Goal: Task Accomplishment & Management: Manage account settings

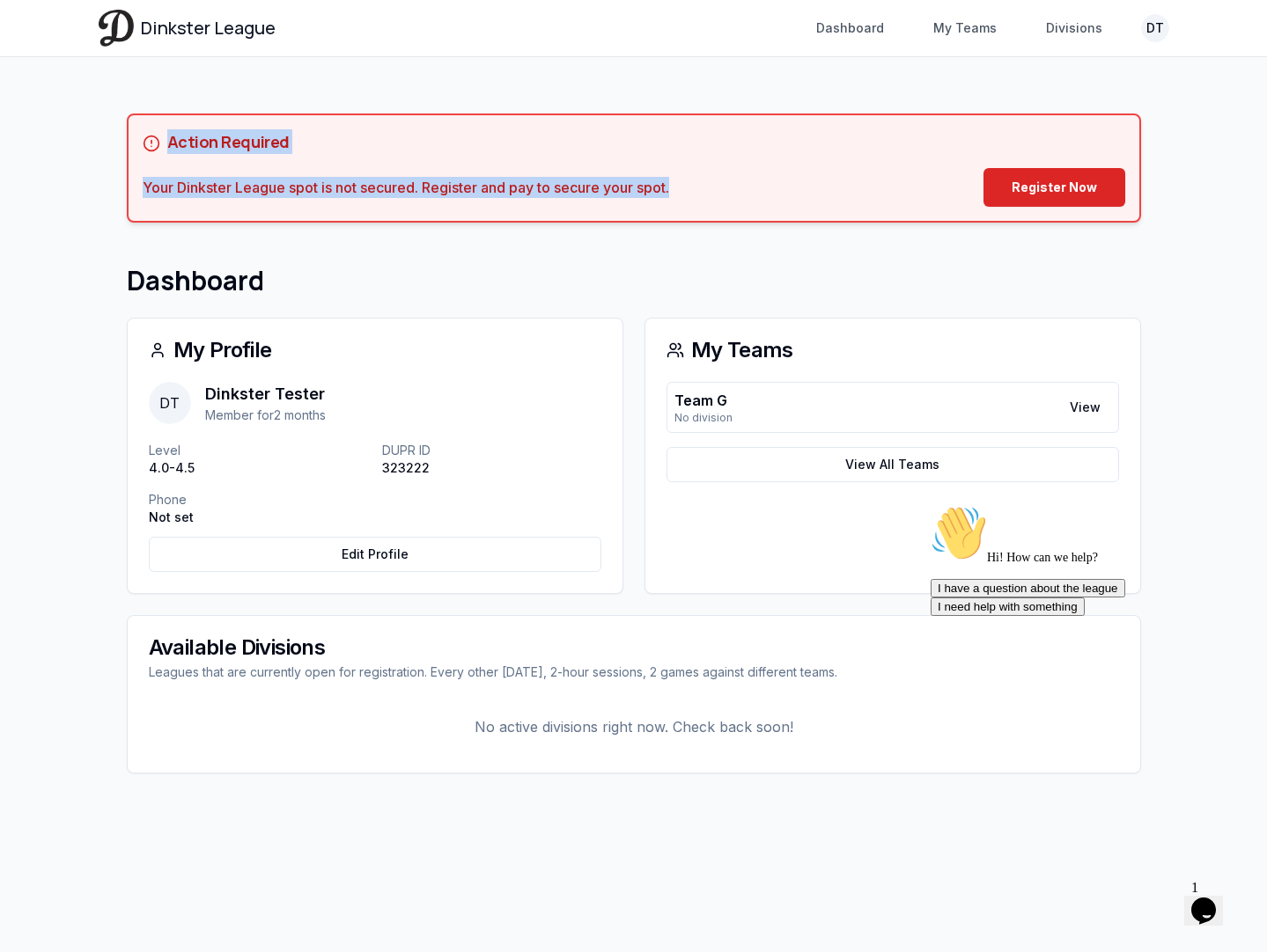
drag, startPoint x: 691, startPoint y: 188, endPoint x: 167, endPoint y: 146, distance: 525.7
click at [165, 145] on div "Action Required Your Dinkster League spot is not secured. Register and pay to s…" at bounding box center [634, 168] width 983 height 78
copy div "Action Required Your Dinkster League spot is not secured. Register and pay to s…"
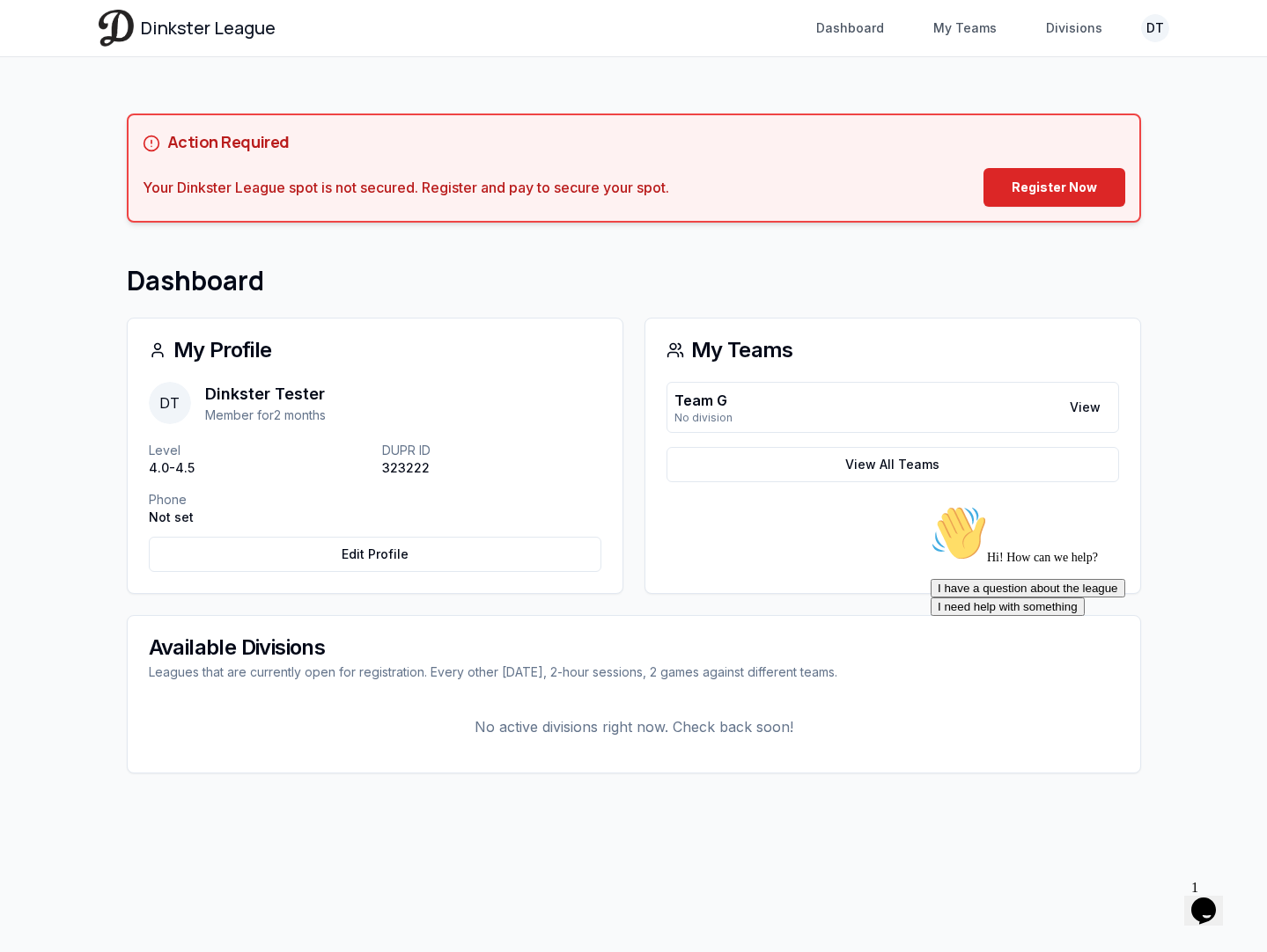
click at [544, 335] on div "My Profile" at bounding box center [375, 350] width 495 height 63
click at [740, 406] on div "Team G No division View" at bounding box center [893, 406] width 453 height 51
click at [1081, 406] on link "View" at bounding box center [1085, 407] width 52 height 32
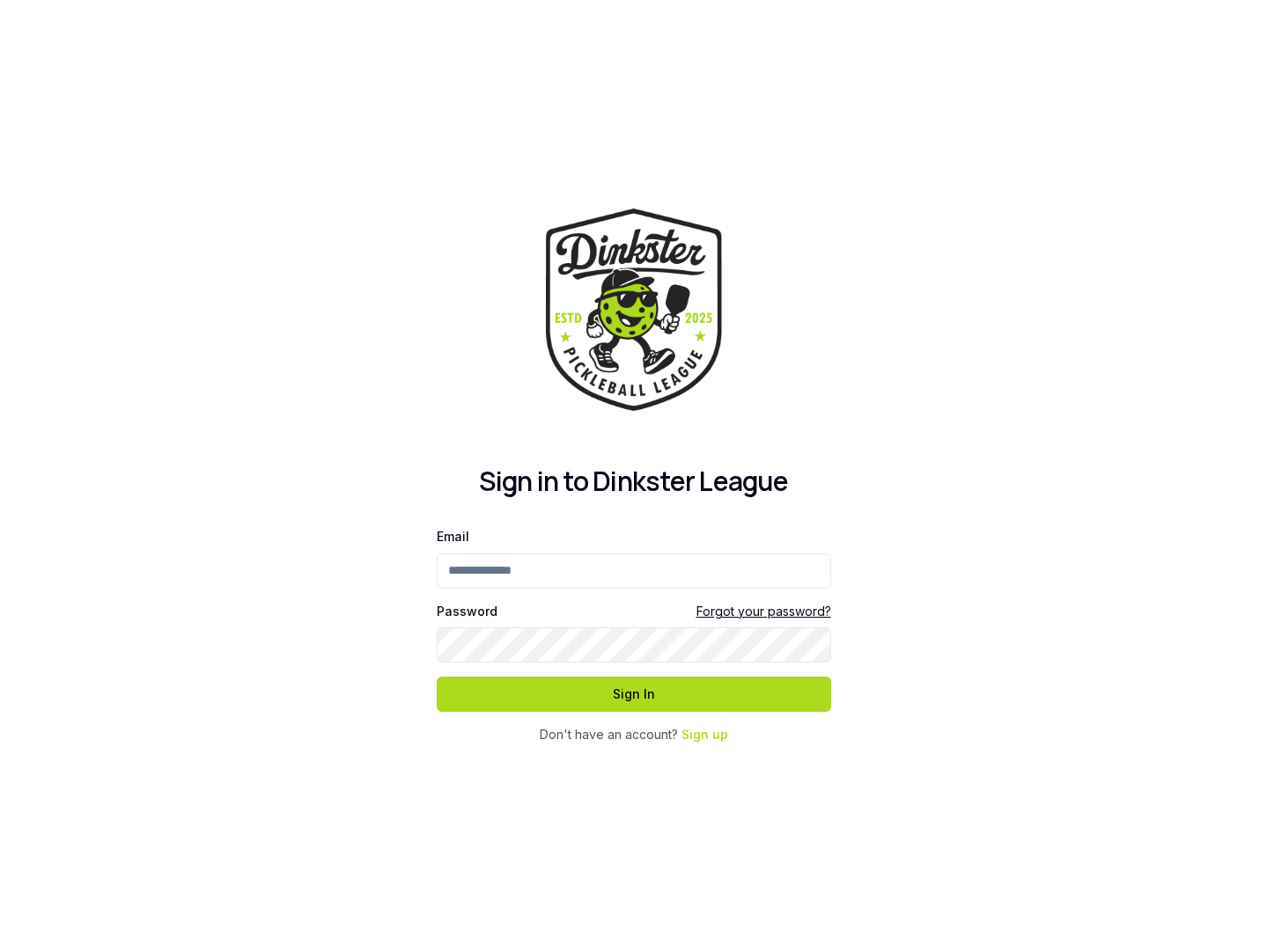
type input "**********"
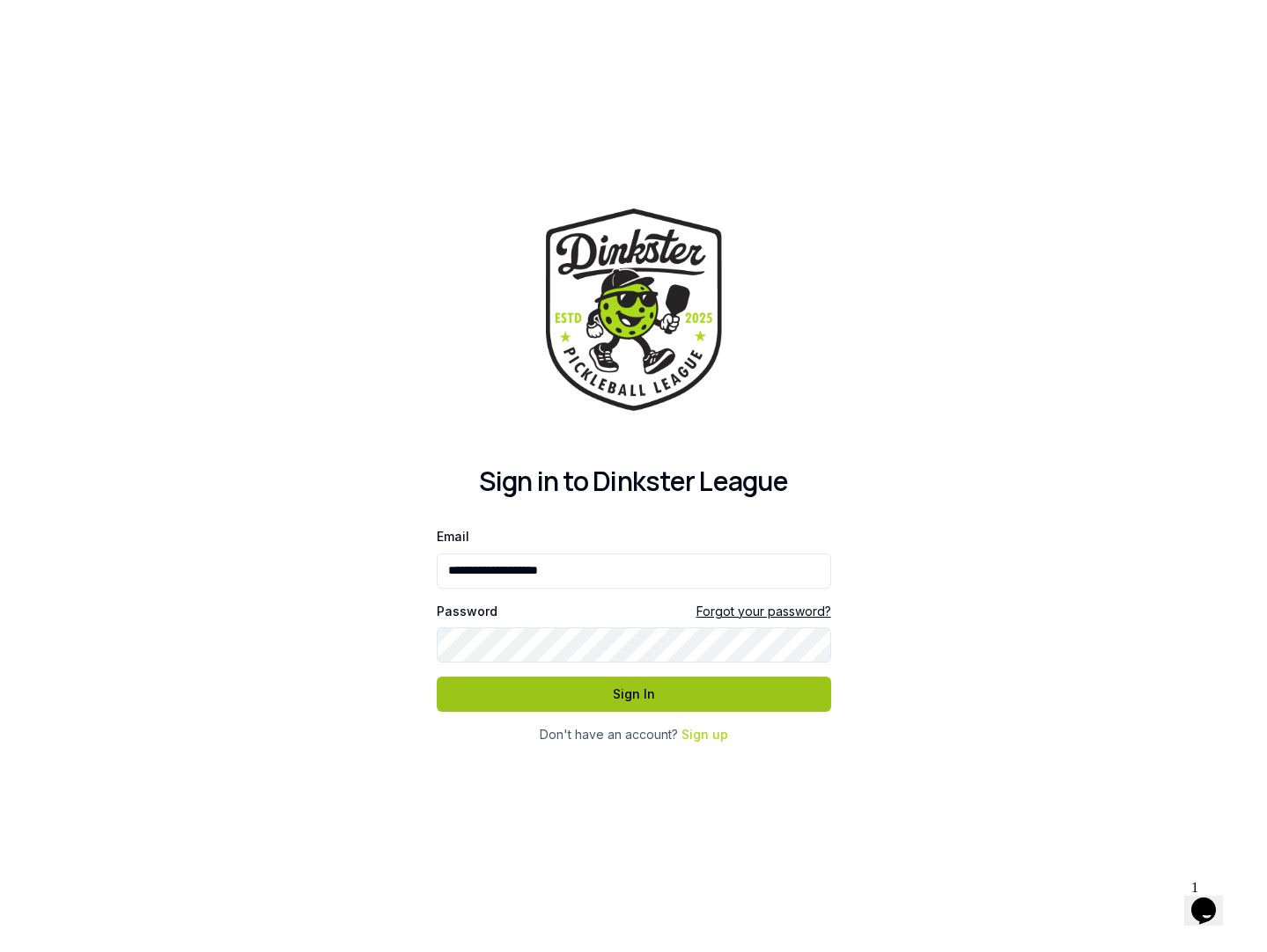
click at [668, 691] on button "Sign In" at bounding box center [633, 694] width 394 height 35
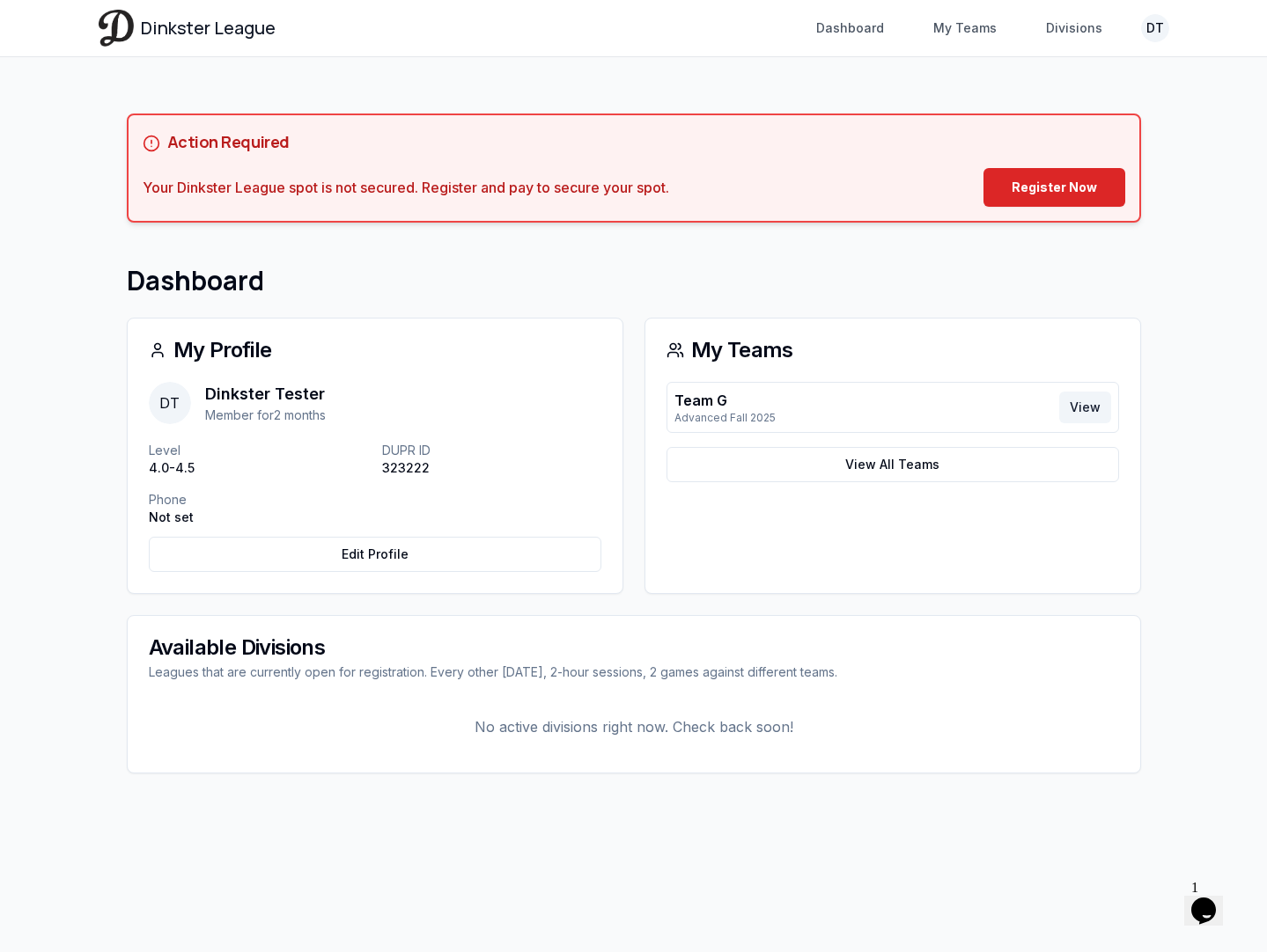
click at [1092, 412] on link "View" at bounding box center [1085, 407] width 52 height 32
click at [1083, 403] on link "View" at bounding box center [1085, 407] width 52 height 32
click at [1092, 412] on link "View" at bounding box center [1085, 407] width 52 height 32
click at [1166, 44] on div "Dinkster League Dashboard My Teams Divisions DT Toggle navigation menu Dashboar…" at bounding box center [634, 28] width 1070 height 57
click at [1145, 18] on html "Dinkster League Dashboard My Teams Divisions DT Toggle navigation menu Dashboar…" at bounding box center [633, 476] width 1267 height 952
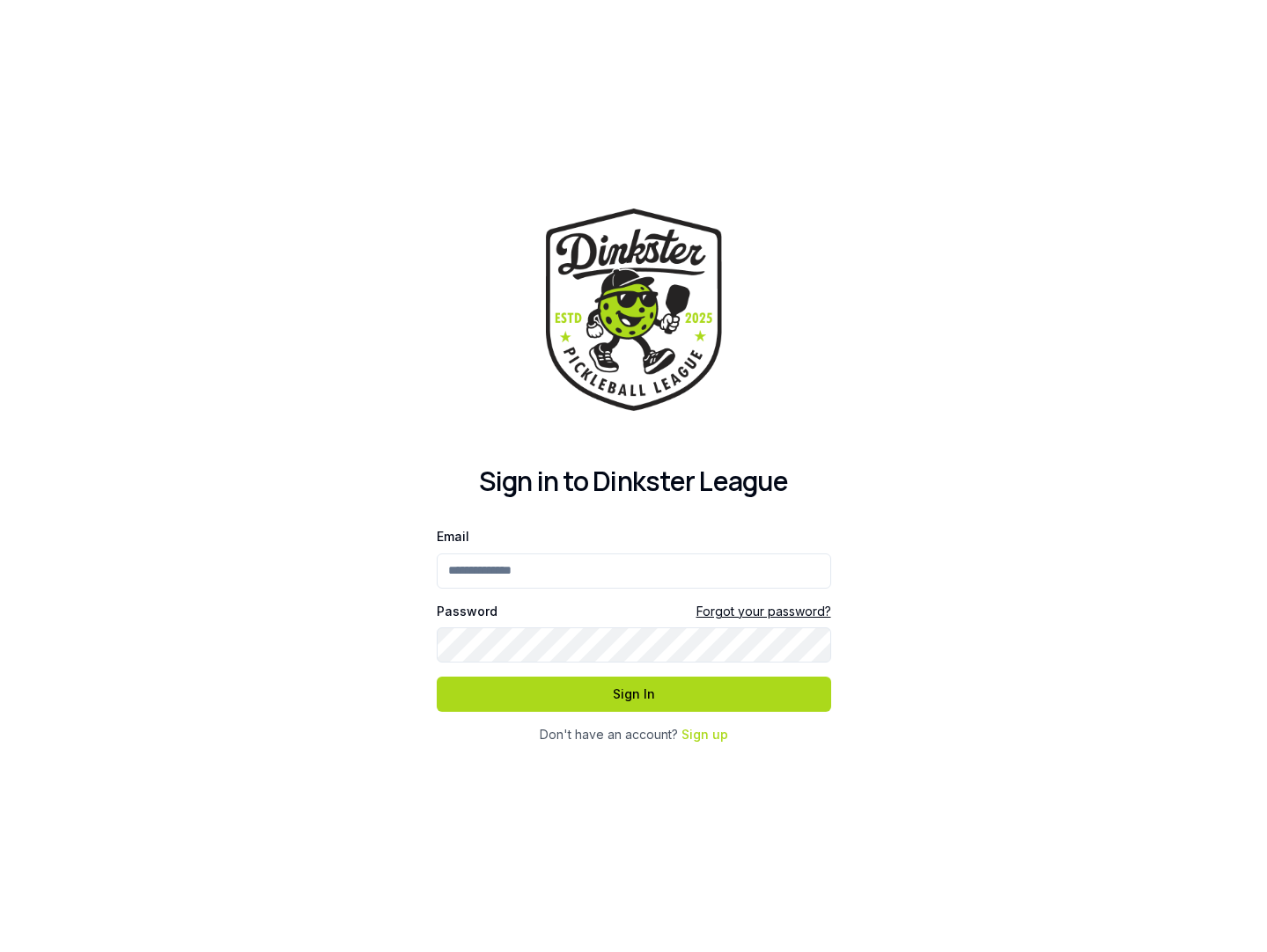
type input "**********"
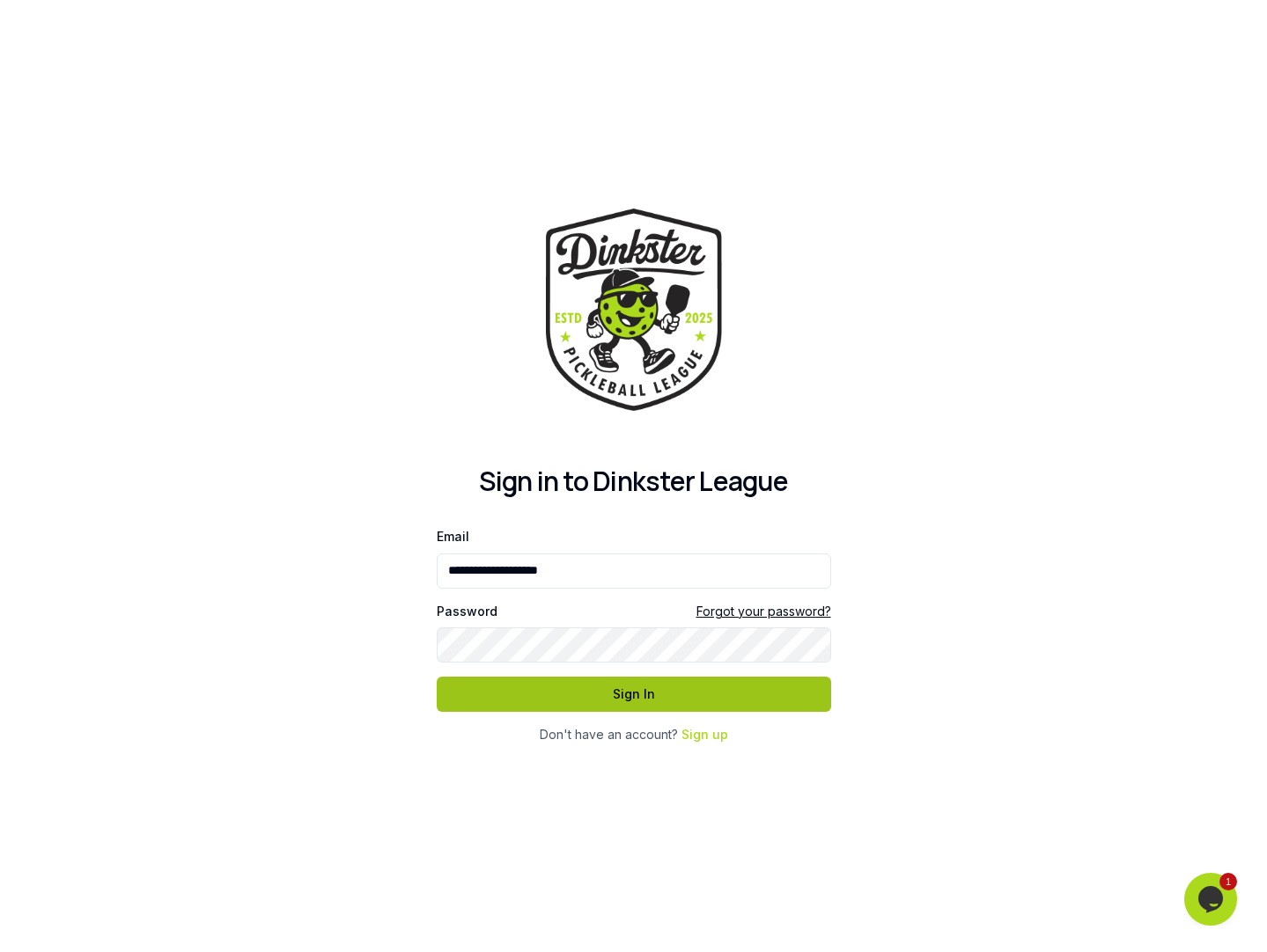
click at [637, 695] on button "Sign In" at bounding box center [633, 694] width 394 height 35
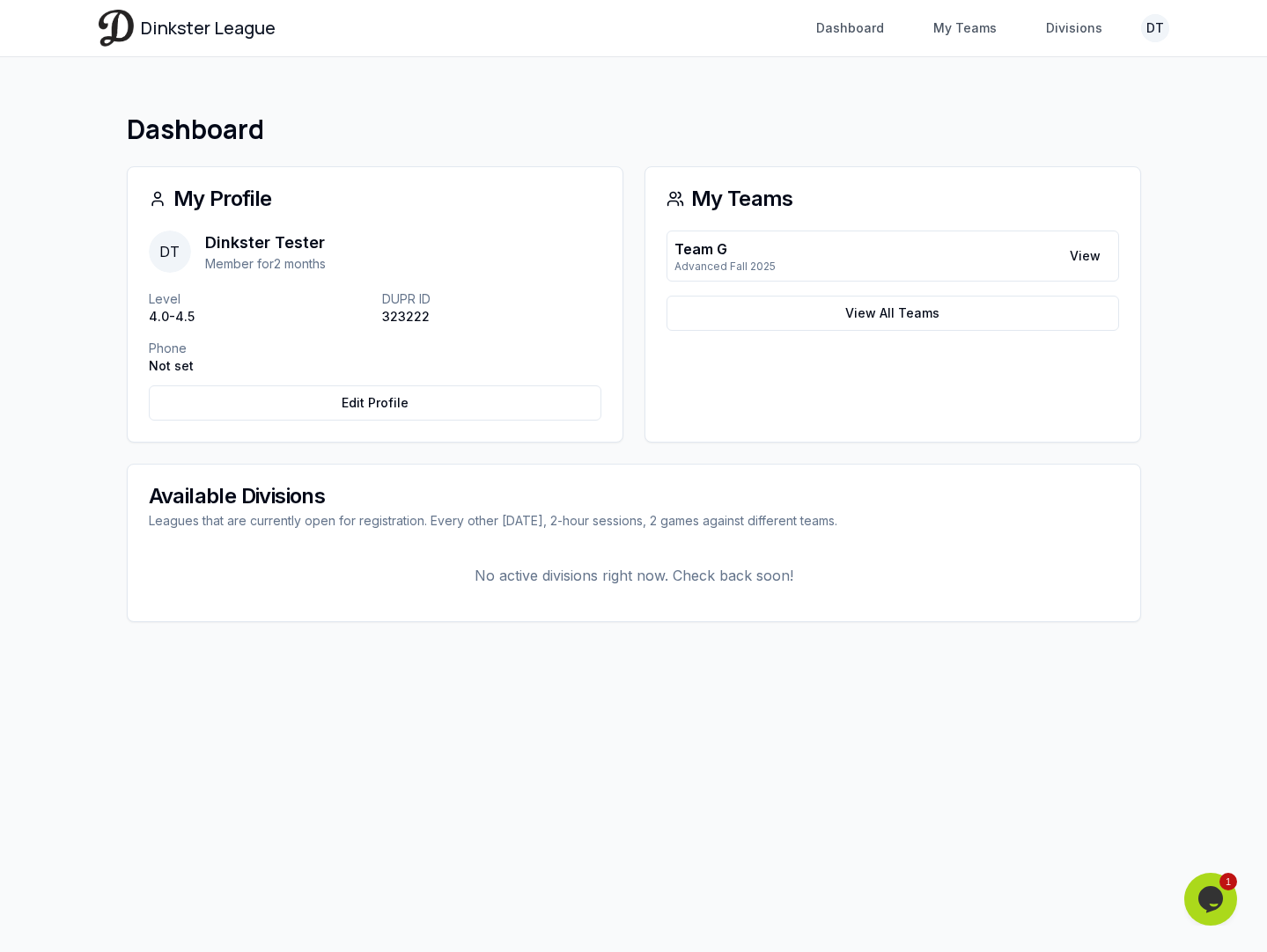
click at [1141, 29] on html "Dinkster League Dashboard My Teams Divisions DT Toggle navigation menu Dashboar…" at bounding box center [633, 476] width 1267 height 952
click at [1049, 147] on span "Log out" at bounding box center [1034, 155] width 44 height 17
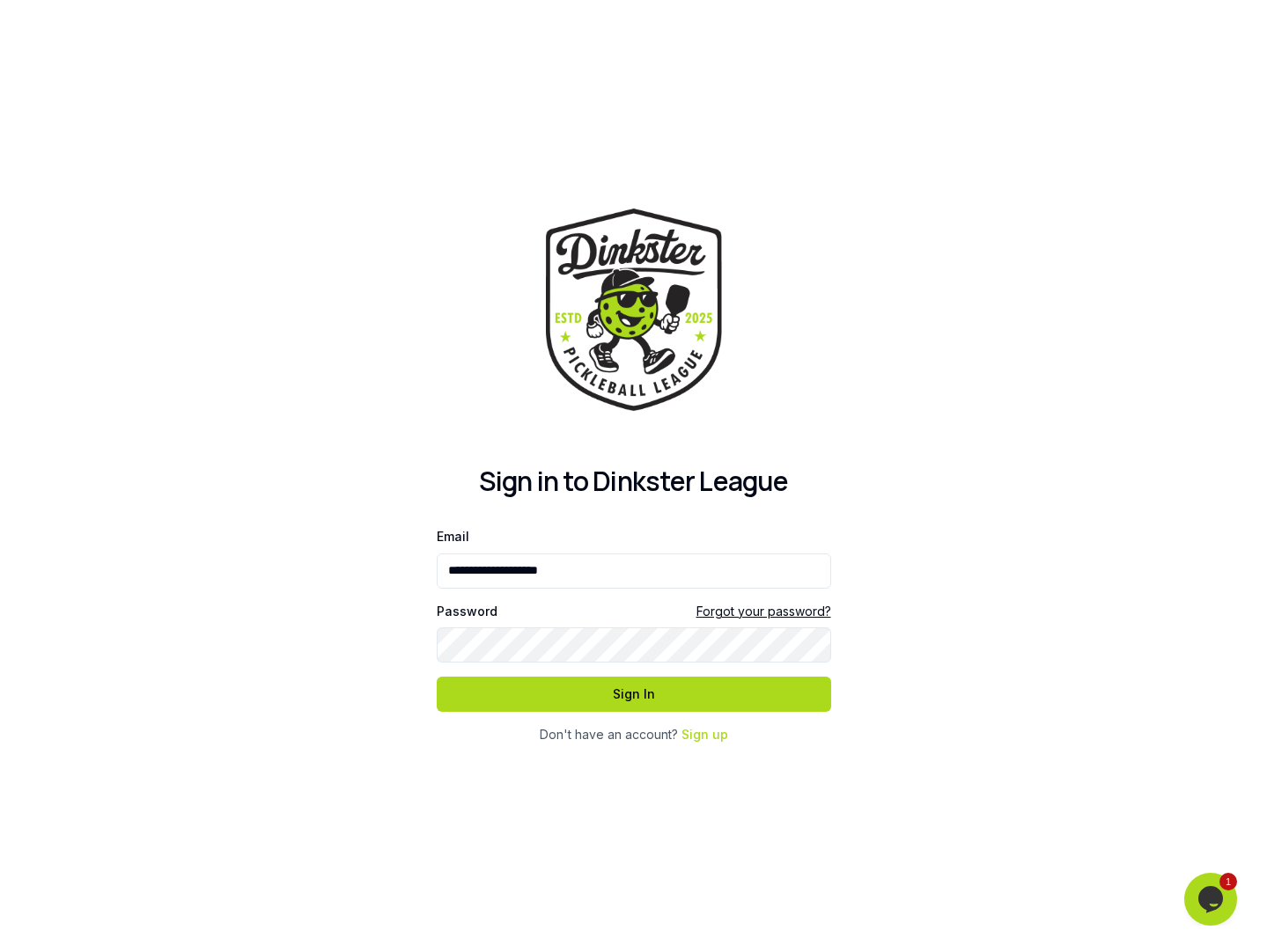
click at [436, 596] on div at bounding box center [436, 596] width 0 height 0
type input "**********"
click at [681, 704] on button "Sign In" at bounding box center [633, 694] width 394 height 35
